Goal: Task Accomplishment & Management: Manage account settings

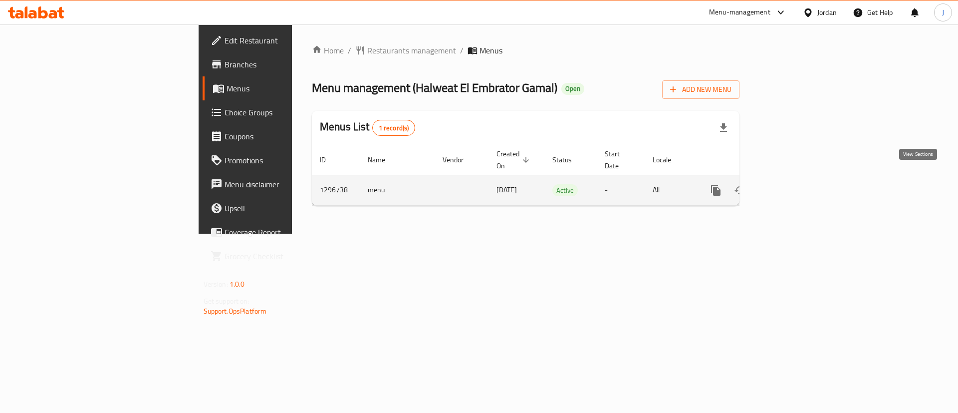
click at [800, 178] on link "enhanced table" at bounding box center [788, 190] width 24 height 24
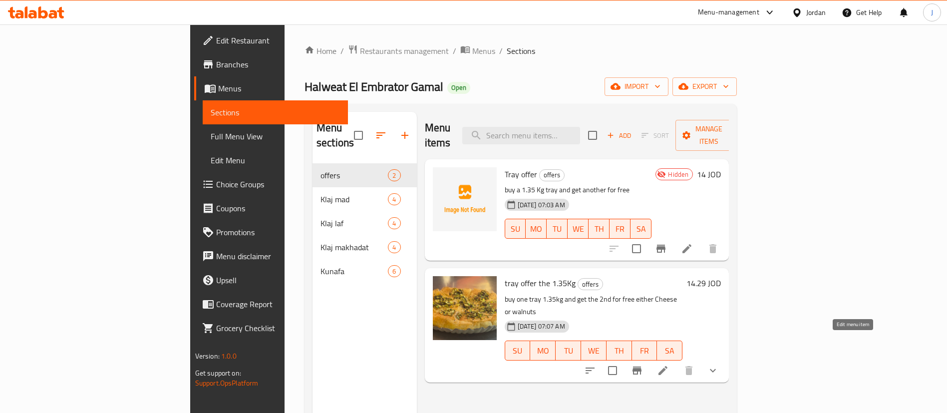
click at [669, 364] on icon at bounding box center [663, 370] width 12 height 12
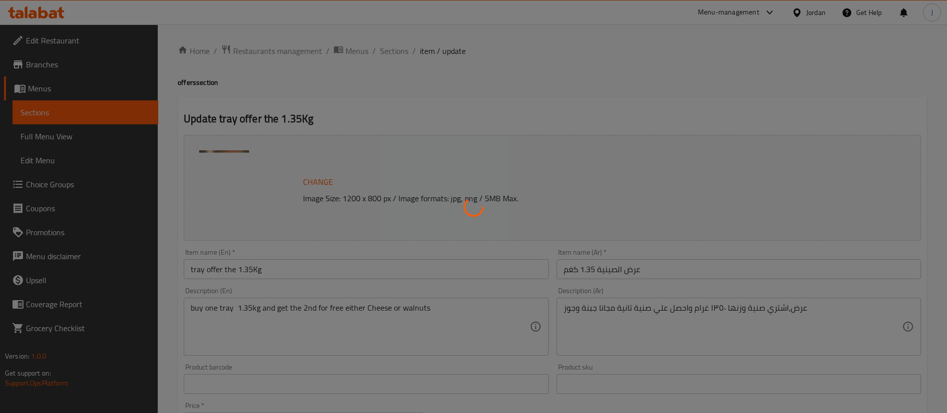
type input "الصينية الأولى"
type input "1"
type input "اختيارك من صينية لكلاج المجانية"
type input "1"
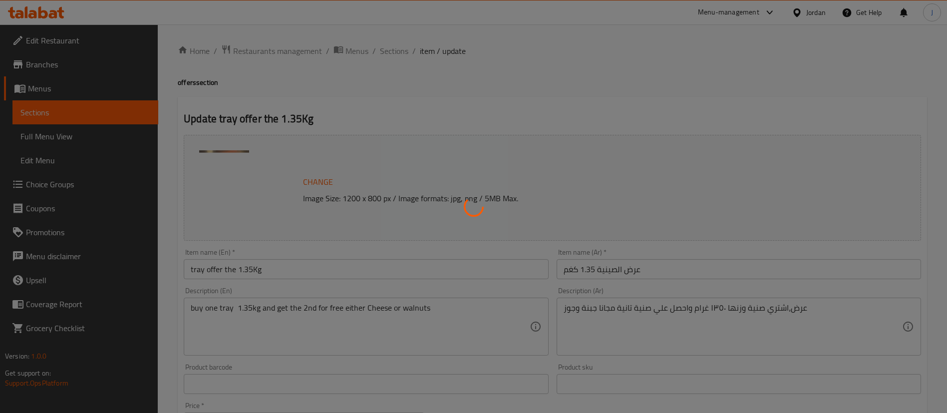
type input "1"
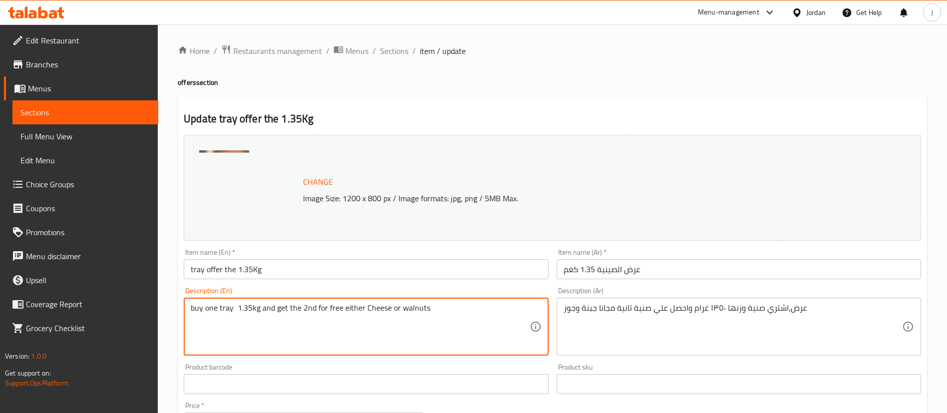
drag, startPoint x: 255, startPoint y: 311, endPoint x: 250, endPoint y: 310, distance: 5.1
click at [250, 310] on textarea "buy one tray 1.35kg and get the 2nd for free either Cheese or walnuts" at bounding box center [360, 326] width 338 height 47
drag, startPoint x: 247, startPoint y: 307, endPoint x: 237, endPoint y: 307, distance: 10.0
click at [237, 307] on textarea "buy one tray 1.35kg and get the 2nd for free either Cheese or walnuts" at bounding box center [360, 326] width 338 height 47
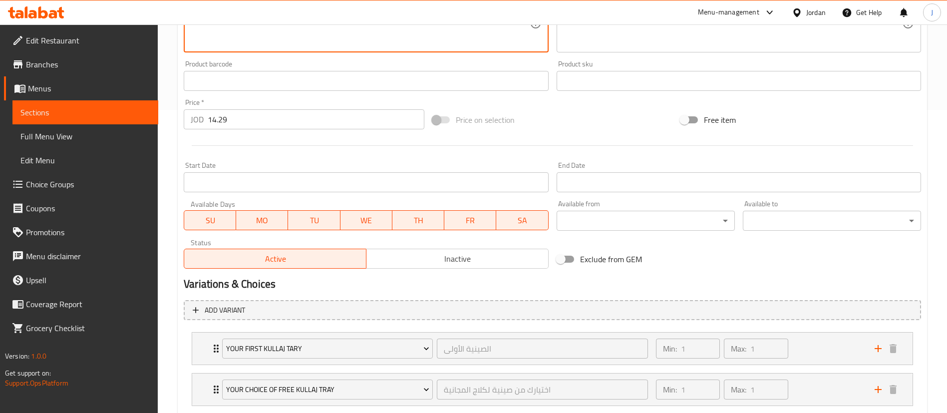
scroll to position [153, 0]
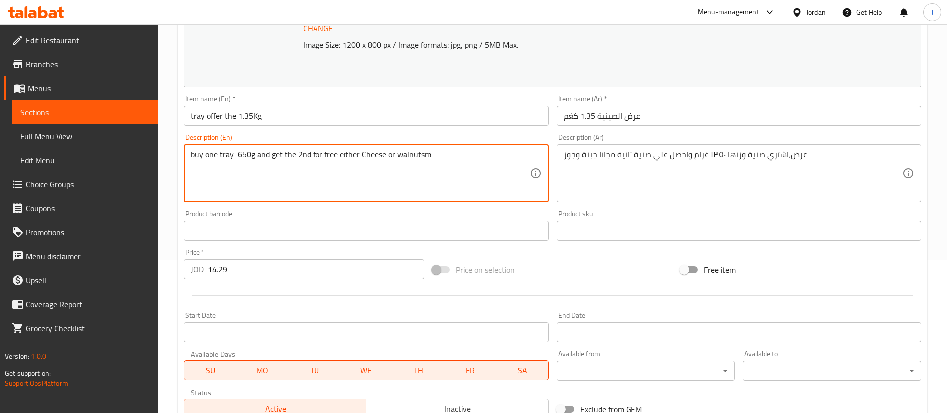
click at [255, 155] on textarea "buy one tray 650g and get the 2nd for free either Cheese or walnutsm" at bounding box center [360, 173] width 338 height 47
type textarea "buy one tray 650gm and get the 2nd for free either Cheese or walnutsm"
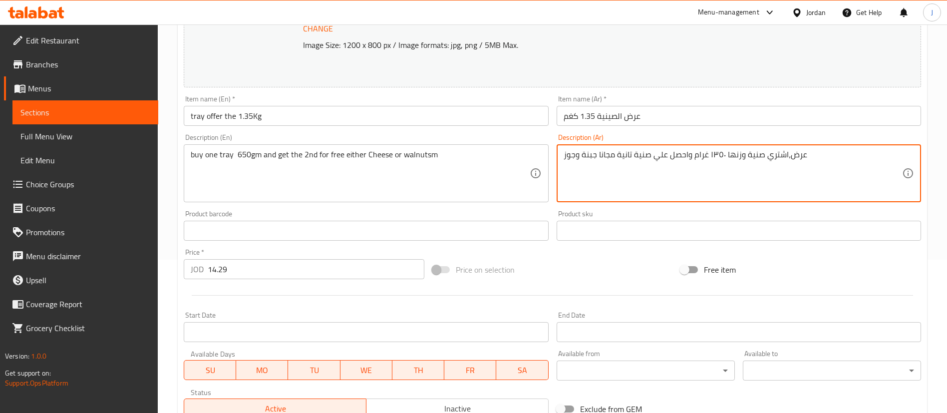
drag, startPoint x: 724, startPoint y: 157, endPoint x: 709, endPoint y: 156, distance: 15.0
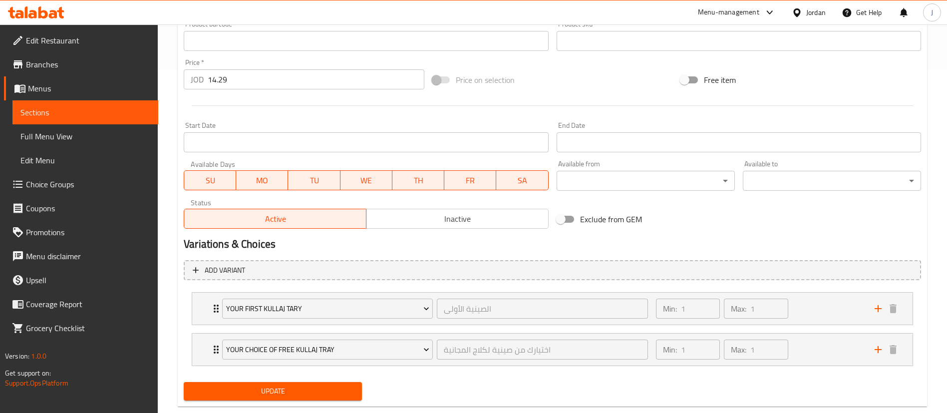
scroll to position [364, 0]
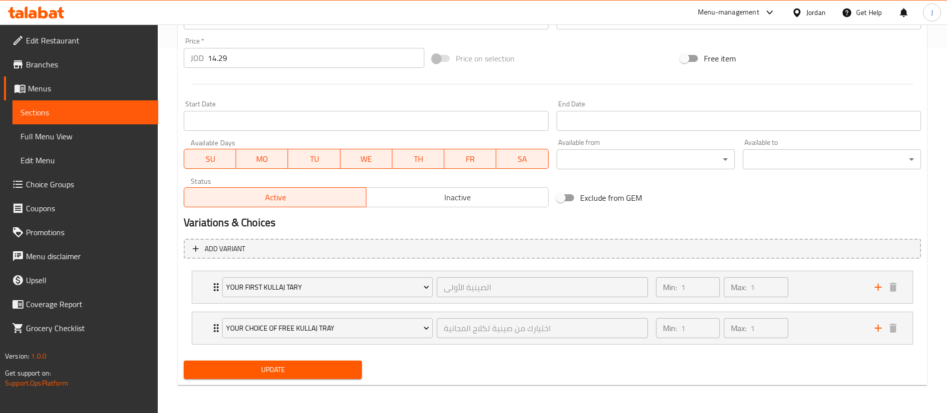
type textarea "عرض،اشتري صنية وزنها 650 غرام واحصل علي صنية تانية مجانا جبنة وجوز"
click at [264, 366] on span "Update" at bounding box center [273, 369] width 162 height 12
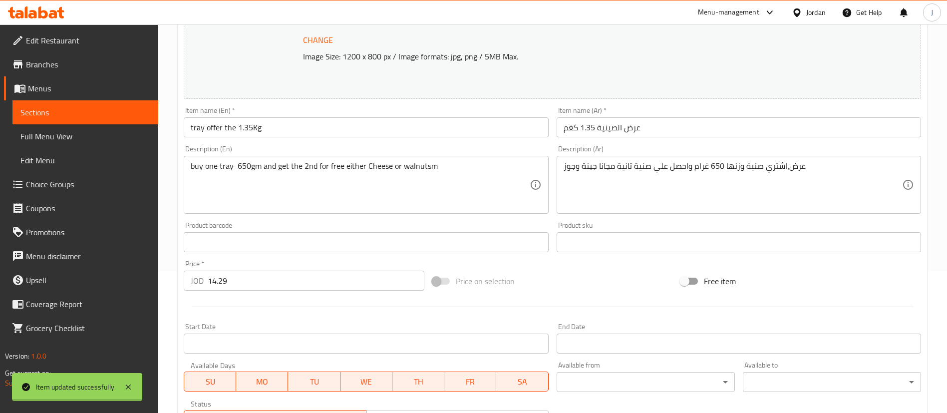
scroll to position [140, 0]
click at [47, 67] on span "Branches" at bounding box center [88, 64] width 124 height 12
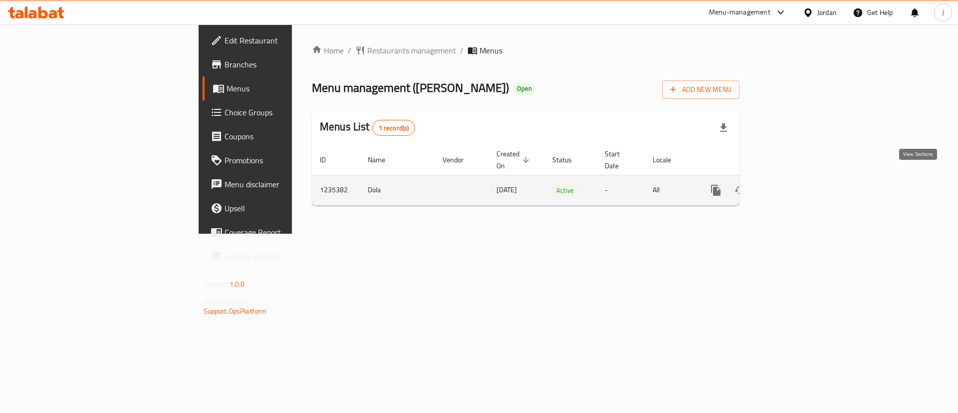
click at [794, 184] on icon "enhanced table" at bounding box center [788, 190] width 12 height 12
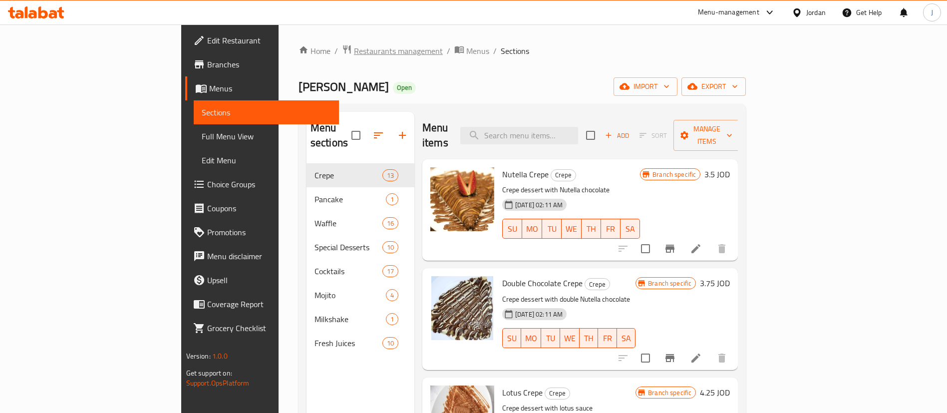
click at [354, 51] on span "Restaurants management" at bounding box center [398, 51] width 89 height 12
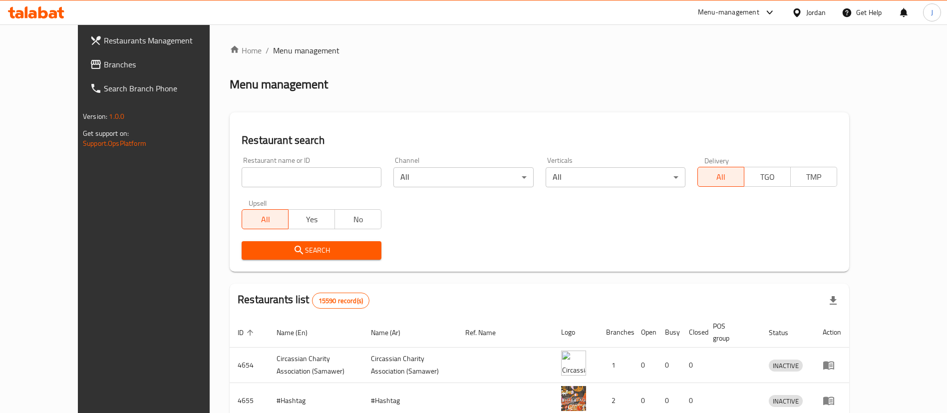
click at [306, 185] on input "search" at bounding box center [312, 177] width 140 height 20
paste input "692525"
type input "692525"
click at [468, 249] on div "Search" at bounding box center [539, 250] width 607 height 30
click at [355, 250] on button "Search" at bounding box center [312, 250] width 140 height 18
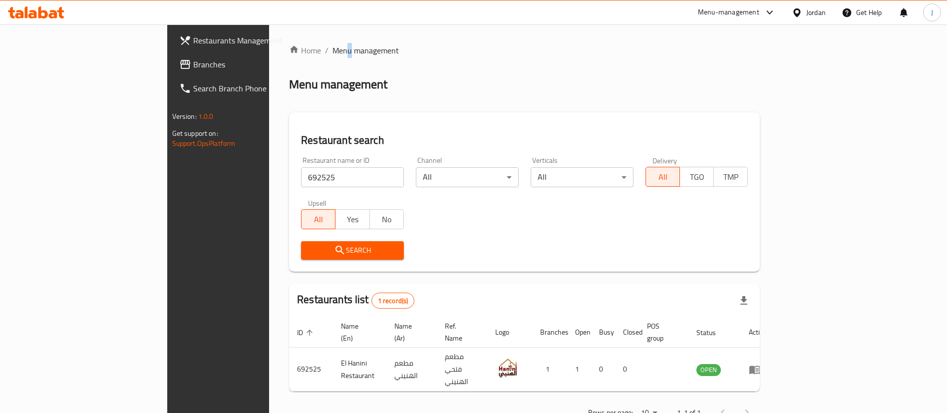
click at [332, 53] on span "Menu management" at bounding box center [365, 50] width 66 height 12
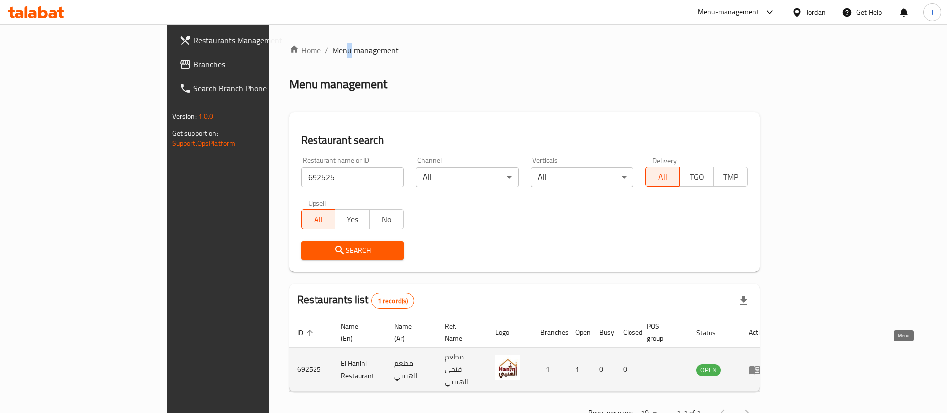
click at [767, 363] on link "enhanced table" at bounding box center [758, 369] width 18 height 12
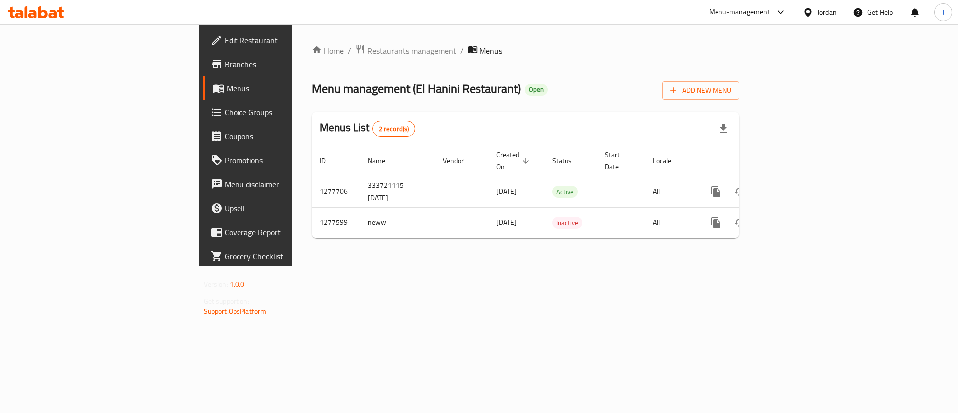
click at [225, 67] on span "Branches" at bounding box center [288, 64] width 126 height 12
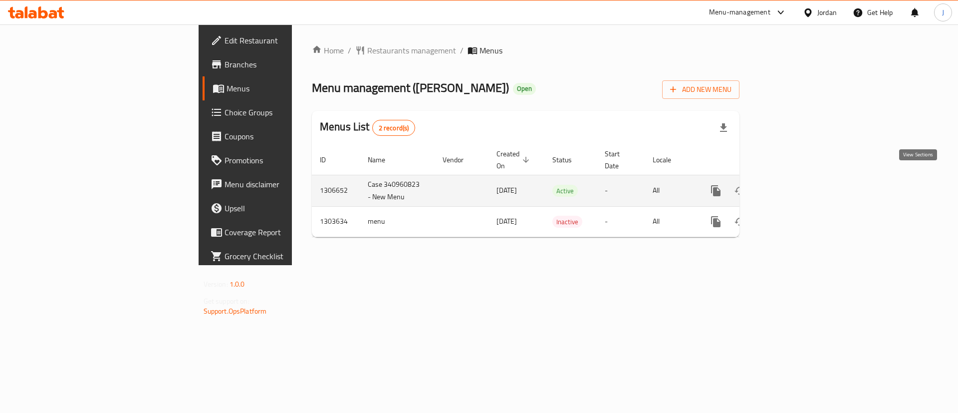
click at [794, 185] on icon "enhanced table" at bounding box center [788, 191] width 12 height 12
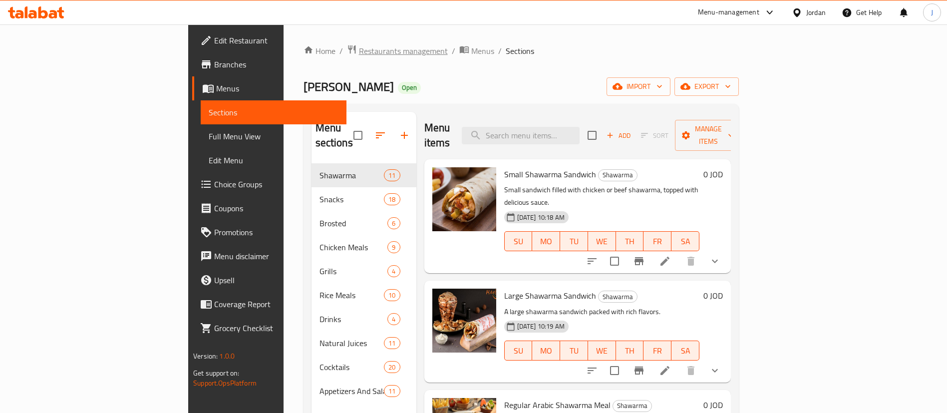
click at [359, 56] on span "Restaurants management" at bounding box center [403, 51] width 89 height 12
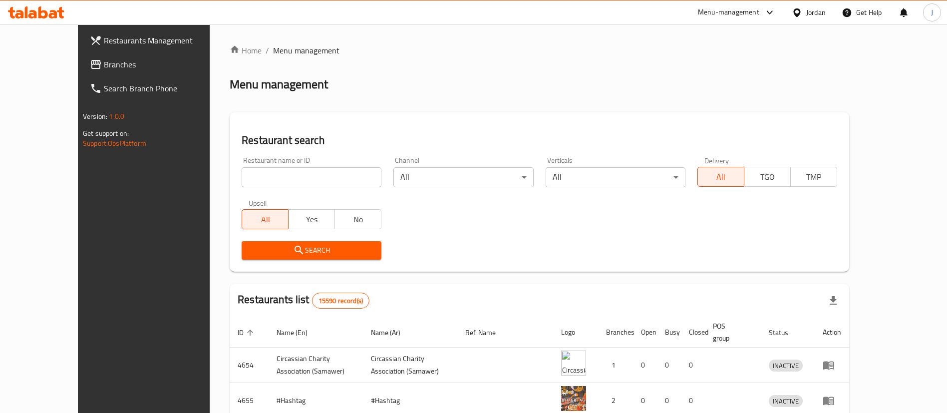
click at [304, 181] on input "search" at bounding box center [312, 177] width 140 height 20
type input "v"
paste input "702892"
type input "702892"
drag, startPoint x: 326, startPoint y: 253, endPoint x: 334, endPoint y: 254, distance: 8.0
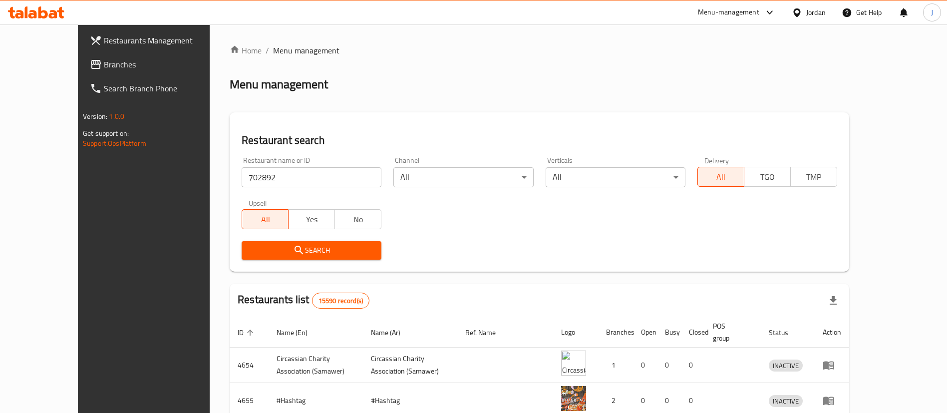
click at [326, 254] on span "Search" at bounding box center [312, 250] width 124 height 12
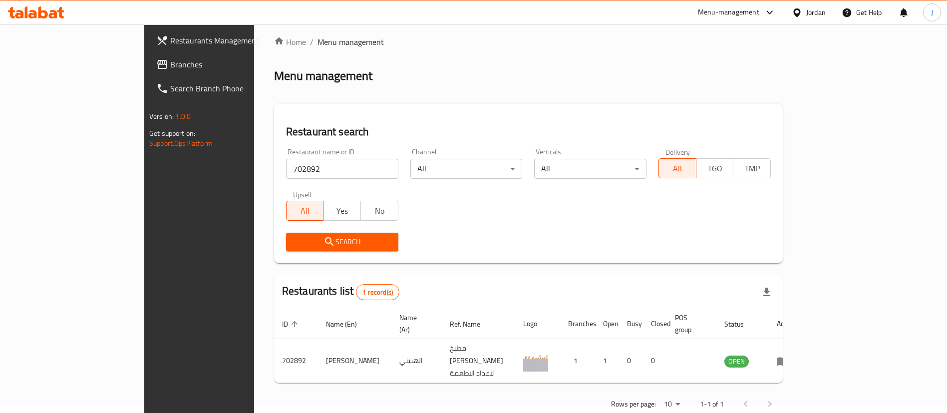
scroll to position [13, 0]
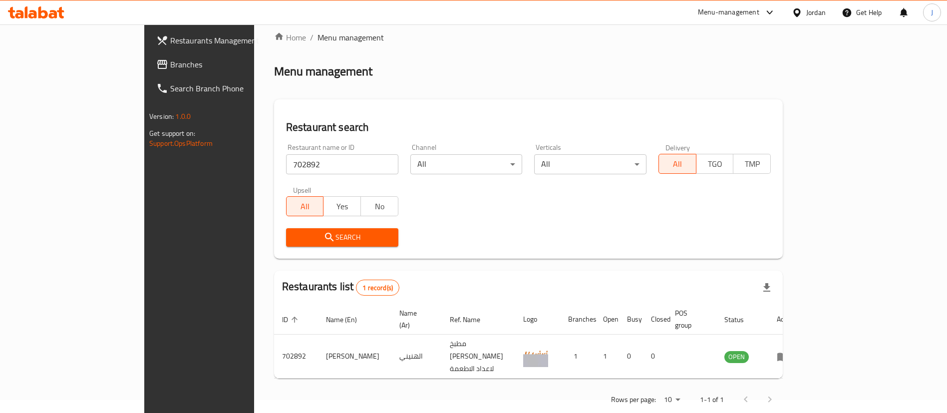
click at [170, 58] on span "Branches" at bounding box center [232, 64] width 124 height 12
